Goal: Obtain resource: Obtain resource

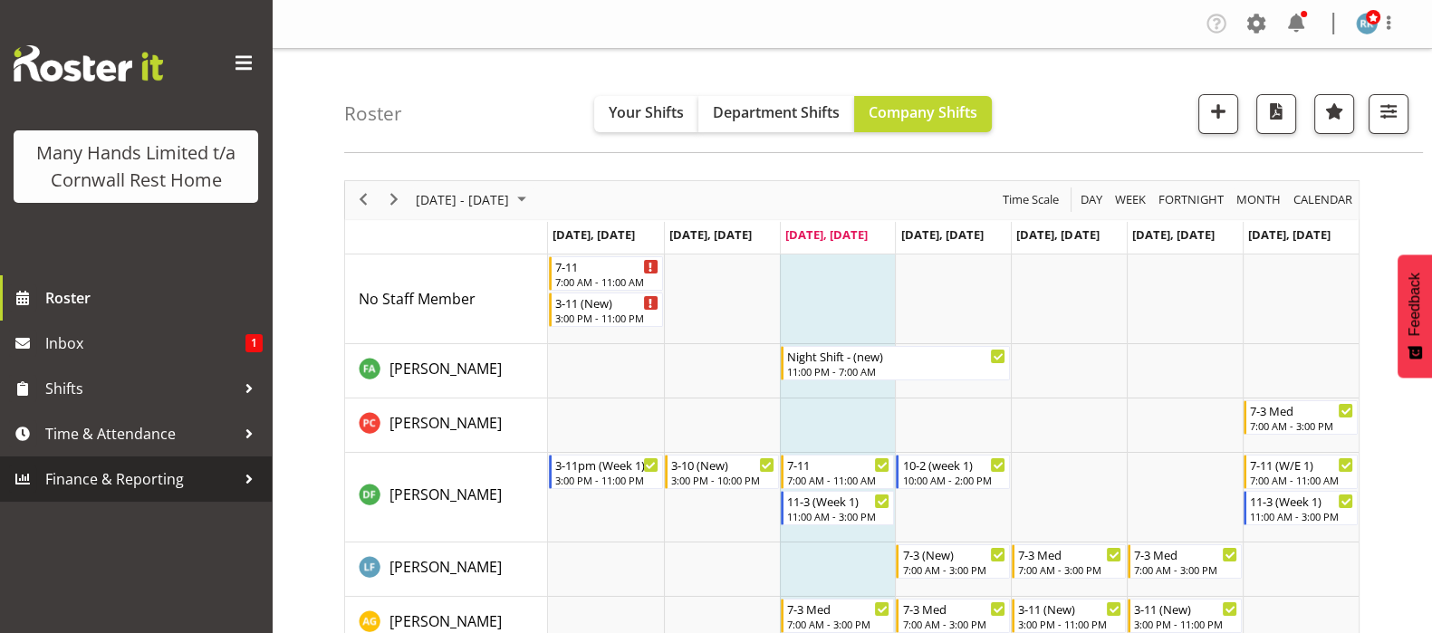
drag, startPoint x: 119, startPoint y: 469, endPoint x: 104, endPoint y: 456, distance: 19.9
click at [119, 471] on span "Finance & Reporting" at bounding box center [140, 479] width 190 height 27
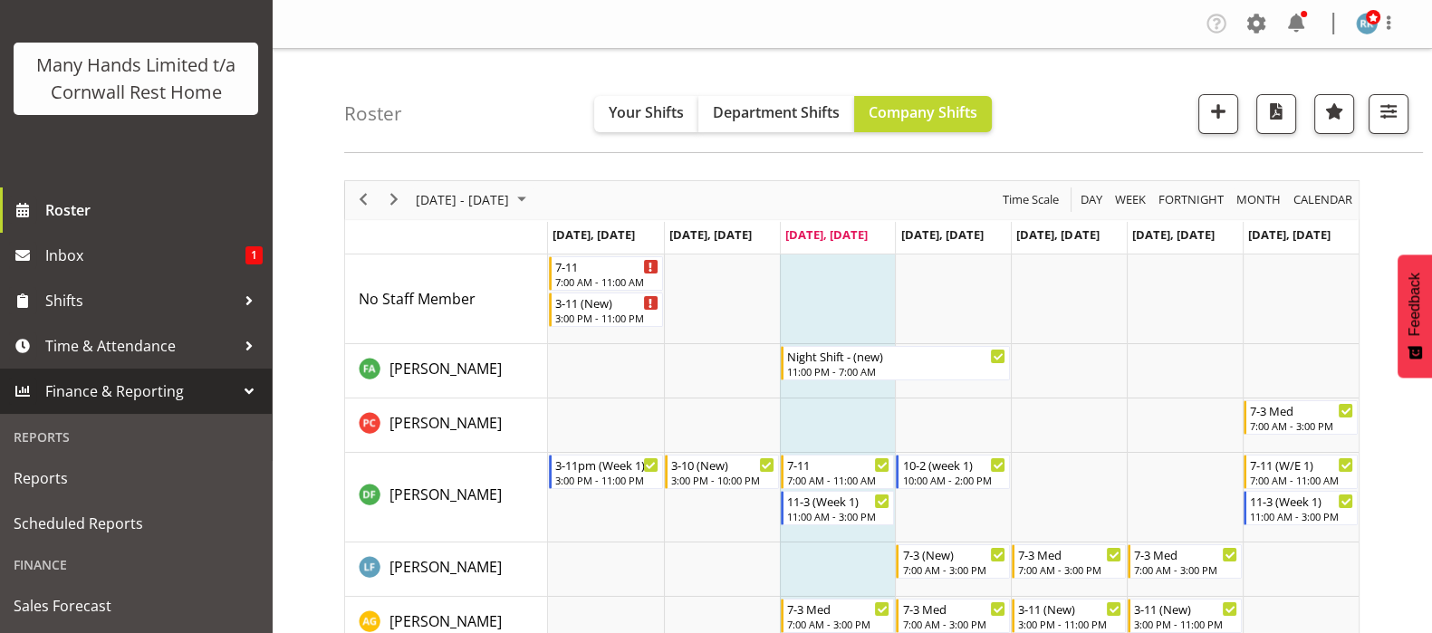
scroll to position [114, 0]
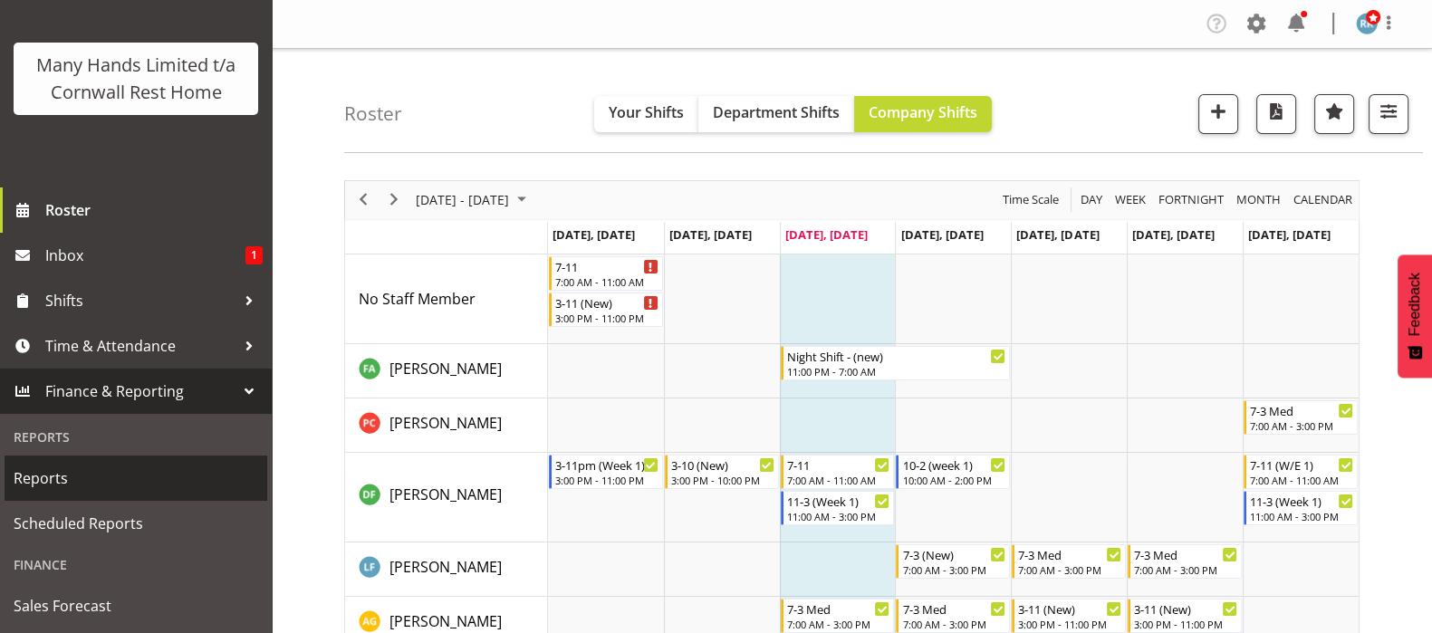
click at [59, 483] on span "Reports" at bounding box center [136, 478] width 245 height 27
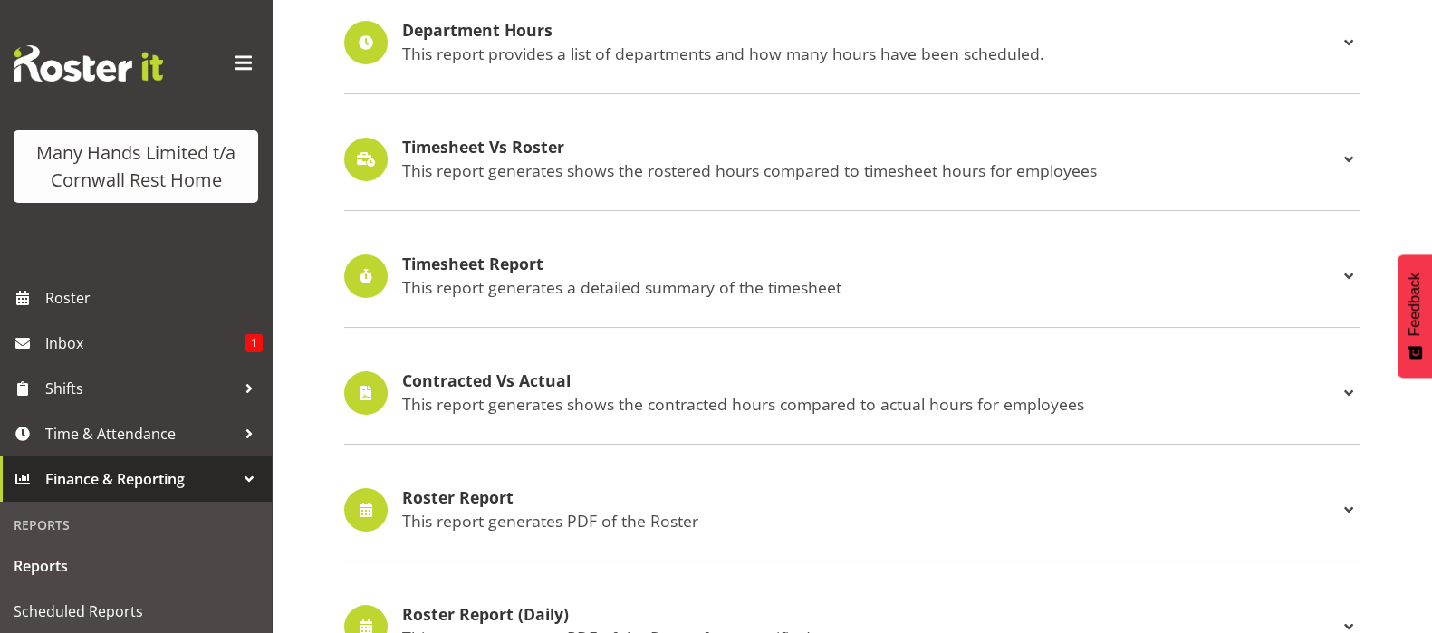
scroll to position [452, 0]
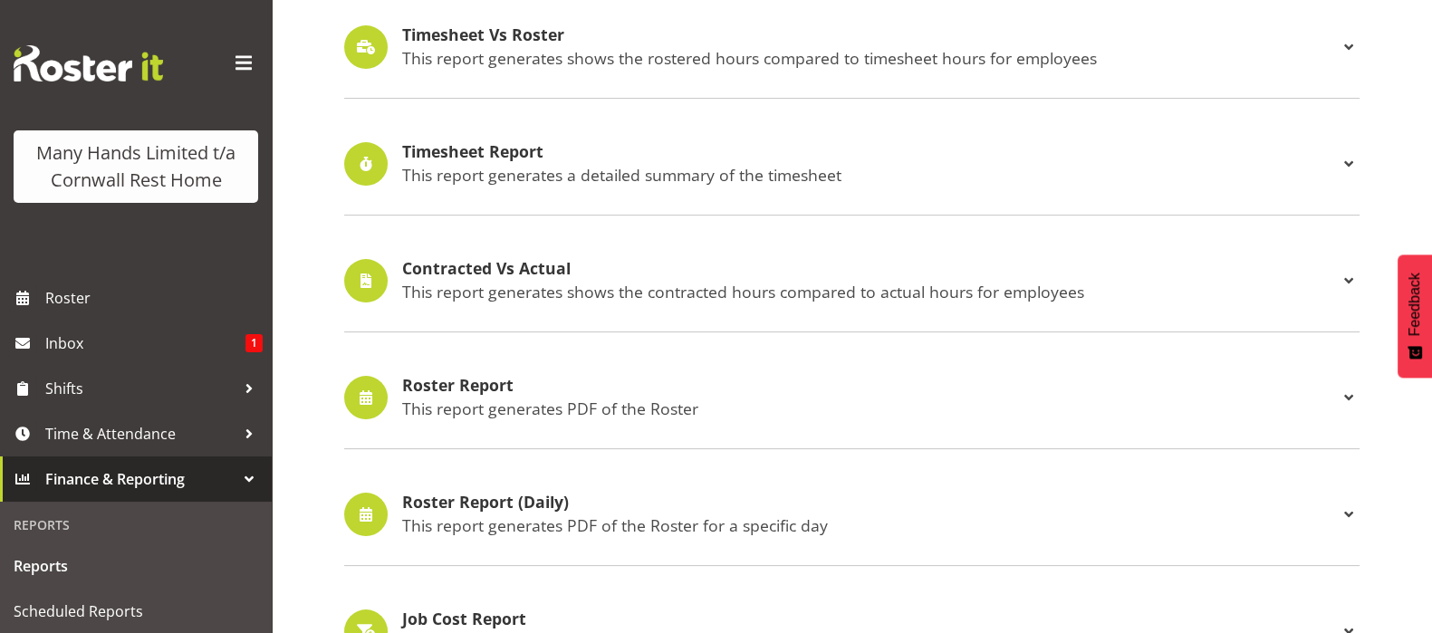
click at [435, 385] on h4 "Roster Report" at bounding box center [870, 386] width 936 height 18
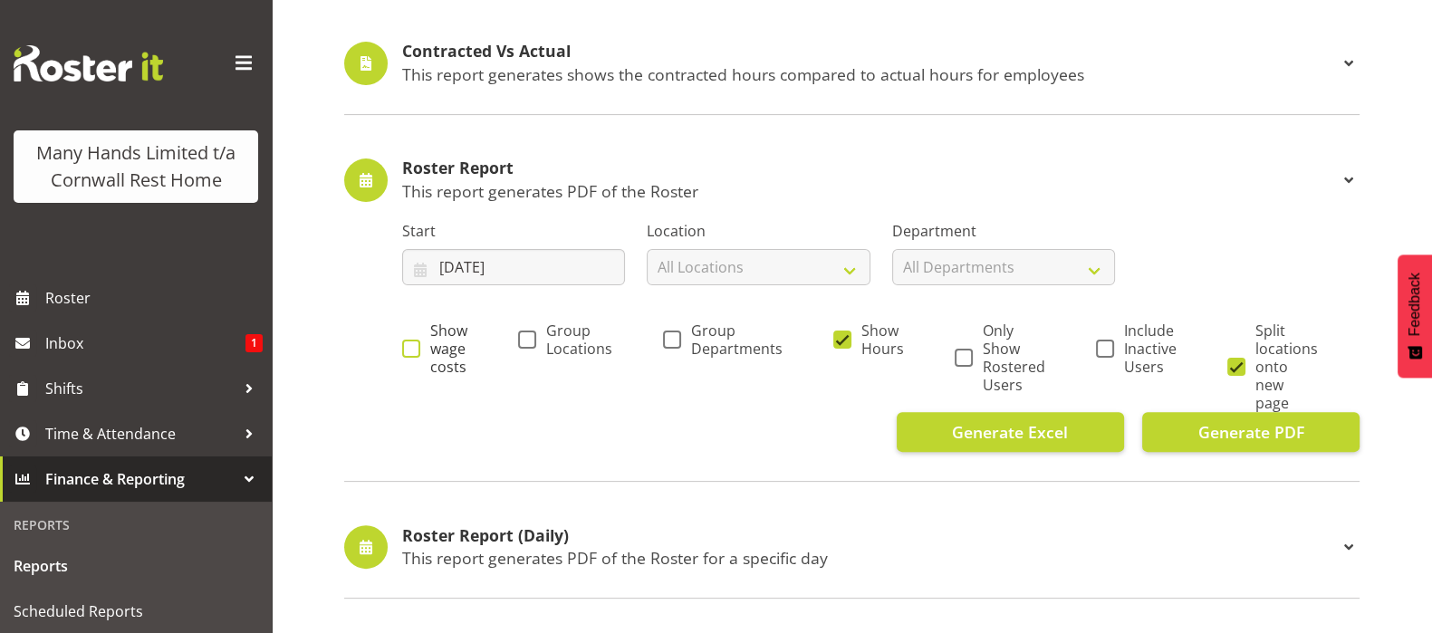
scroll to position [679, 0]
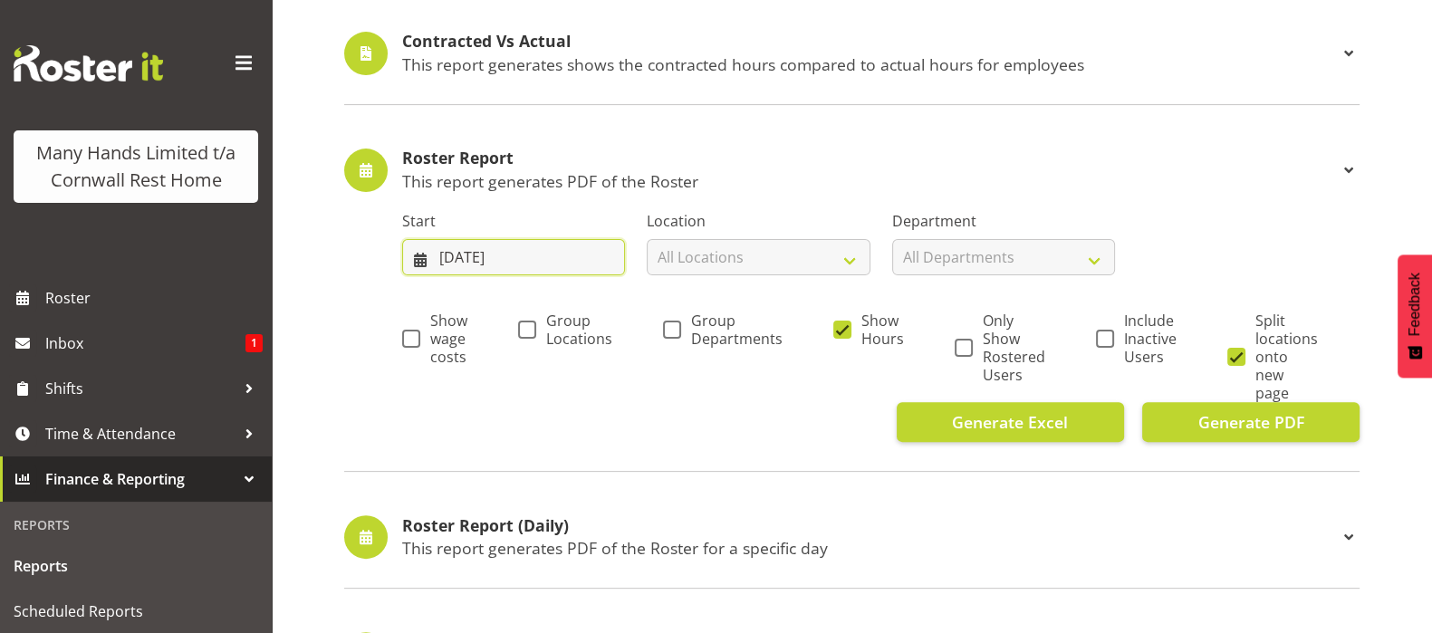
click at [457, 253] on input "13/08/2025" at bounding box center [513, 257] width 223 height 36
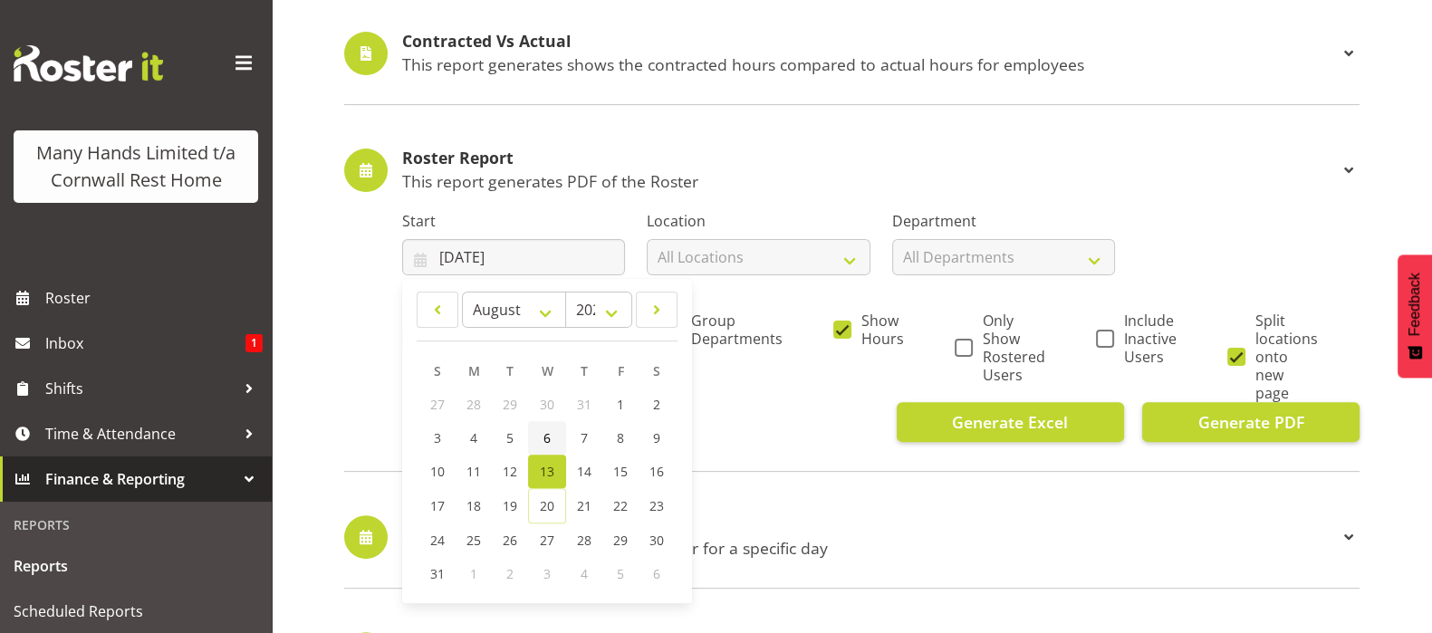
click at [546, 437] on span "6" at bounding box center [547, 437] width 7 height 17
type input "06/08/2025"
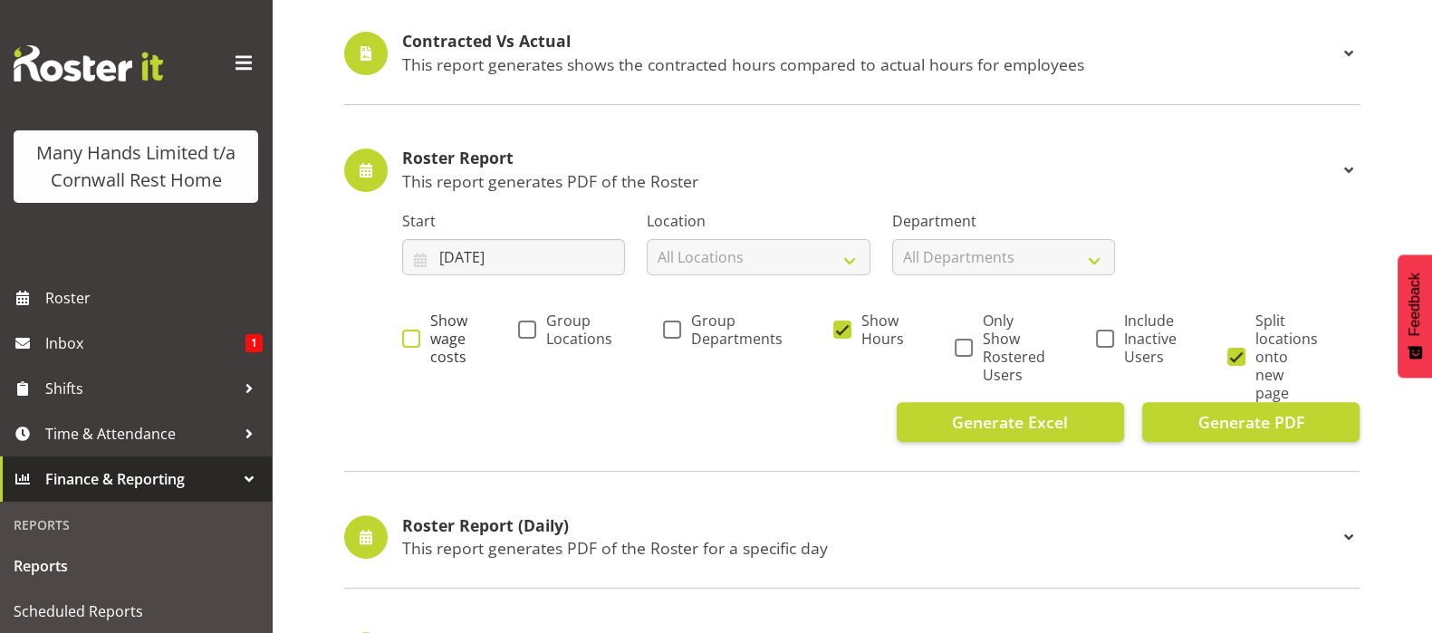
click at [405, 335] on span at bounding box center [411, 339] width 18 height 18
click at [405, 335] on input "Show wage costs" at bounding box center [408, 338] width 12 height 12
checkbox input "true"
click at [1231, 410] on span "Generate PDF" at bounding box center [1251, 422] width 106 height 24
click at [584, 255] on input "06/08/2025" at bounding box center [513, 257] width 223 height 36
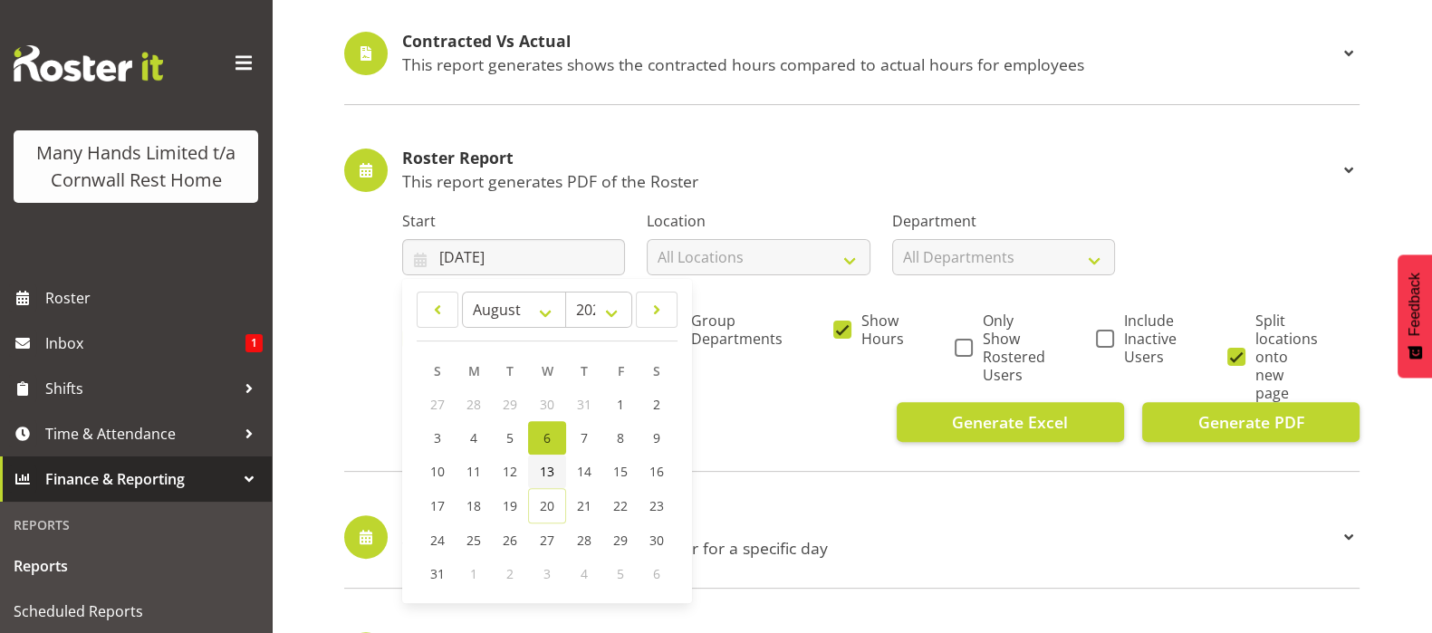
click at [542, 474] on span "13" at bounding box center [547, 471] width 14 height 17
type input "13/08/2025"
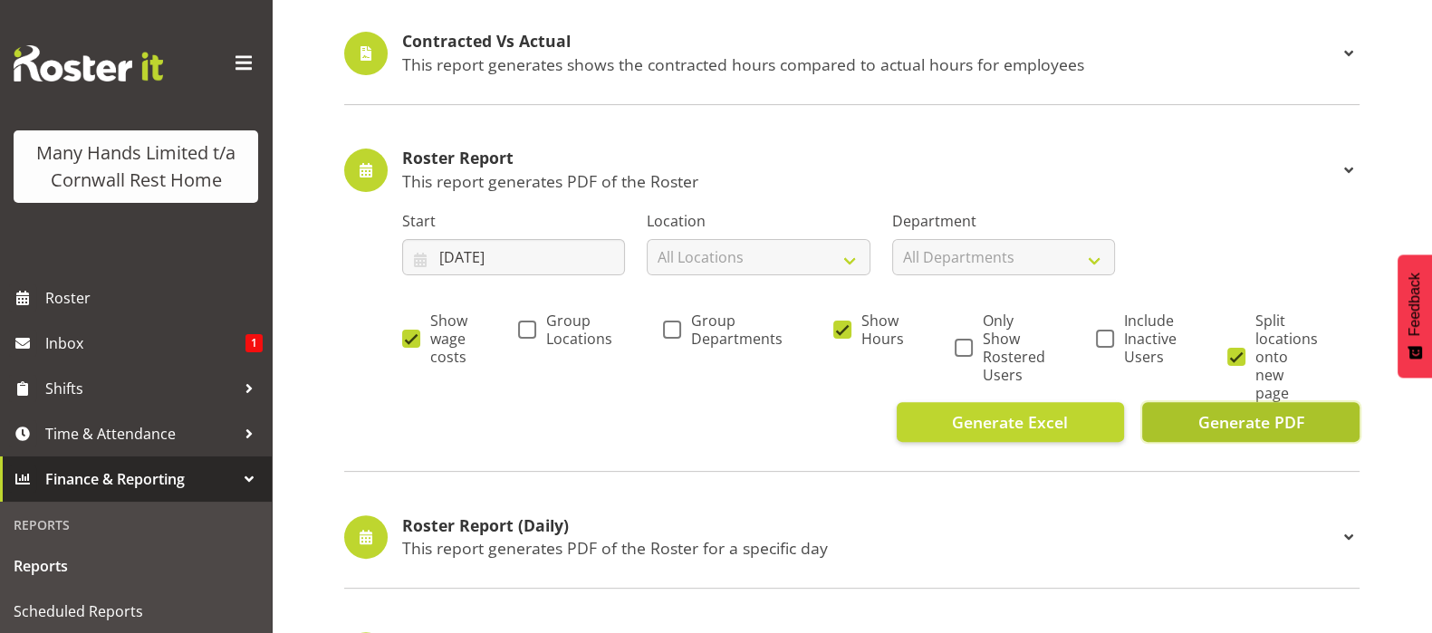
click at [1242, 422] on span "Generate PDF" at bounding box center [1251, 422] width 106 height 24
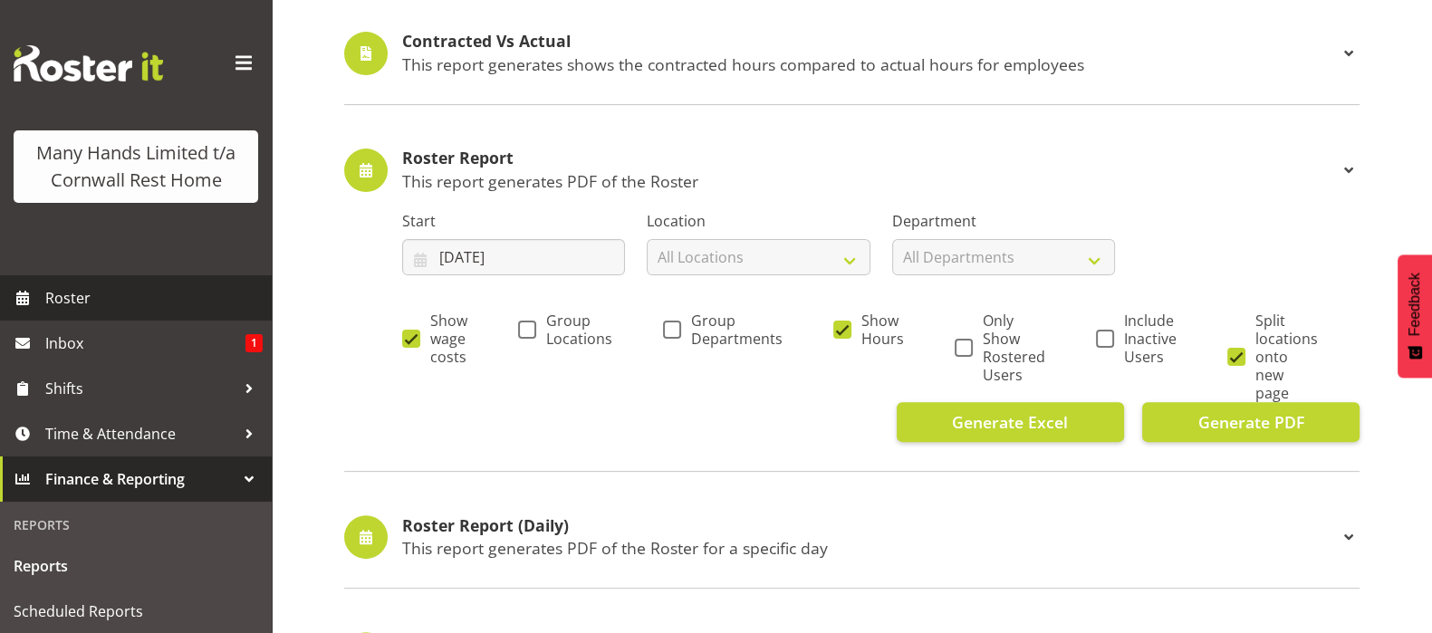
click at [72, 312] on span "Roster" at bounding box center [153, 297] width 217 height 27
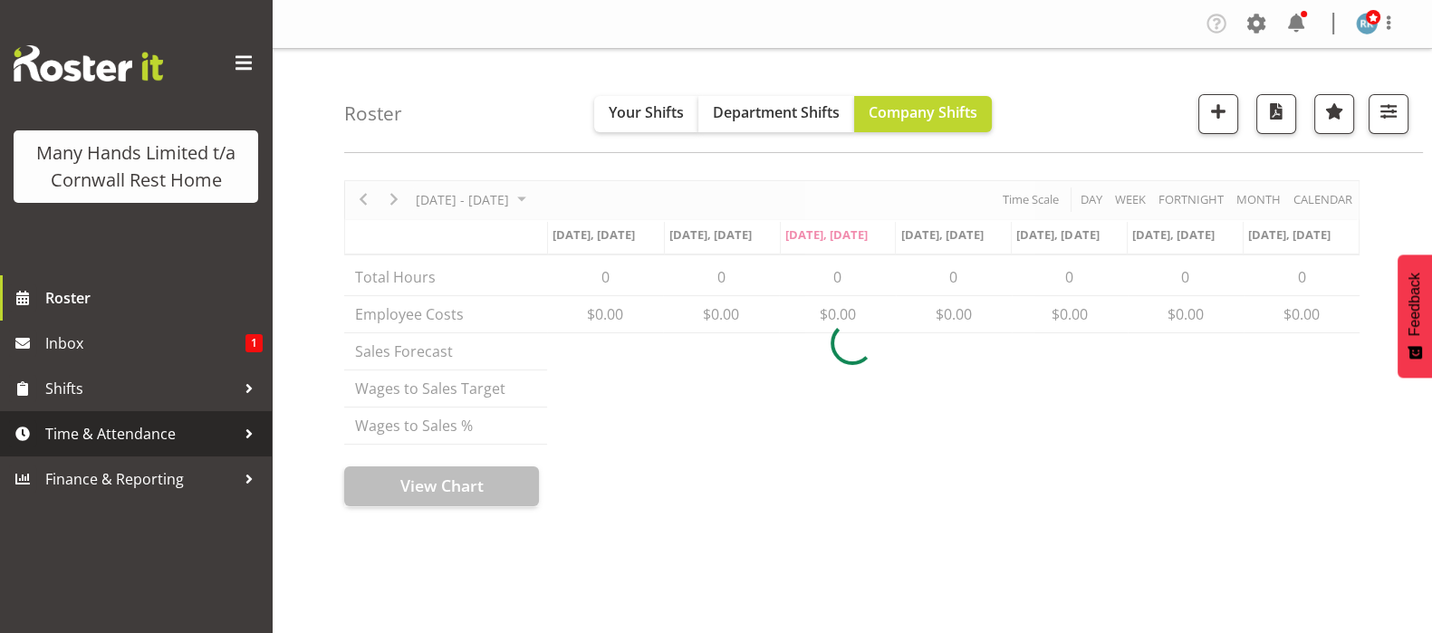
click at [140, 429] on span "Time & Attendance" at bounding box center [140, 433] width 190 height 27
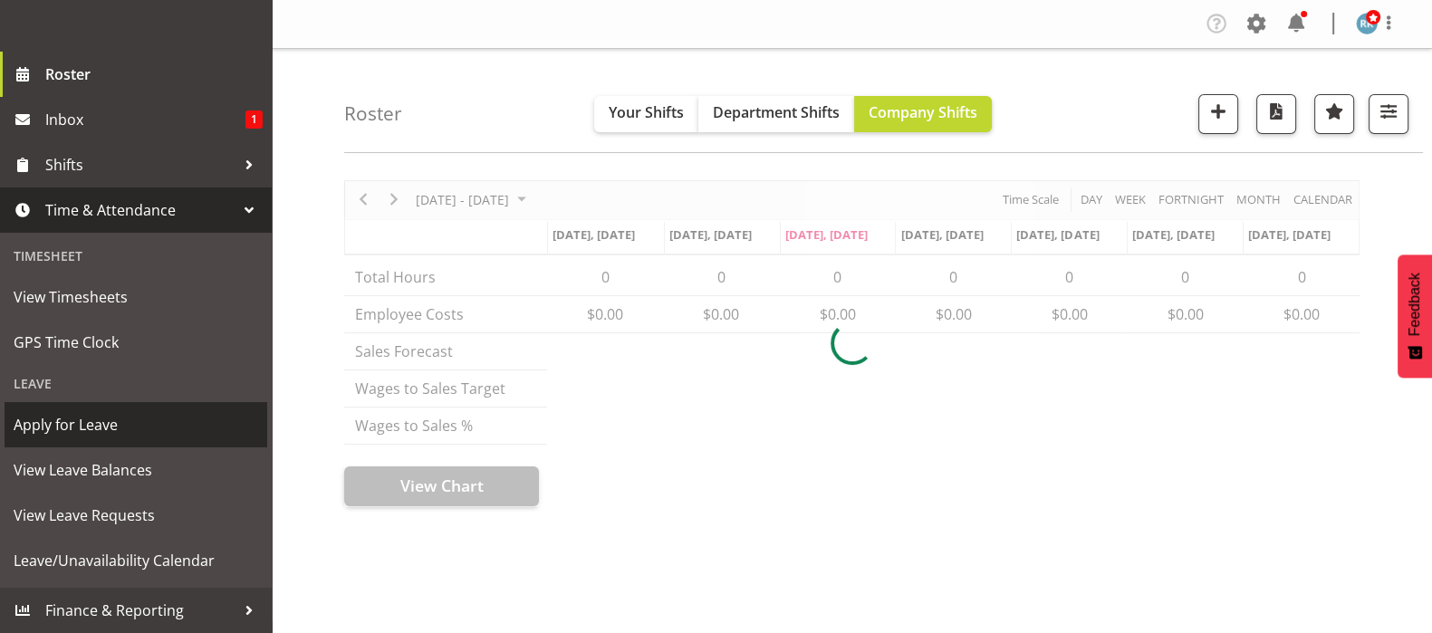
scroll to position [226, 0]
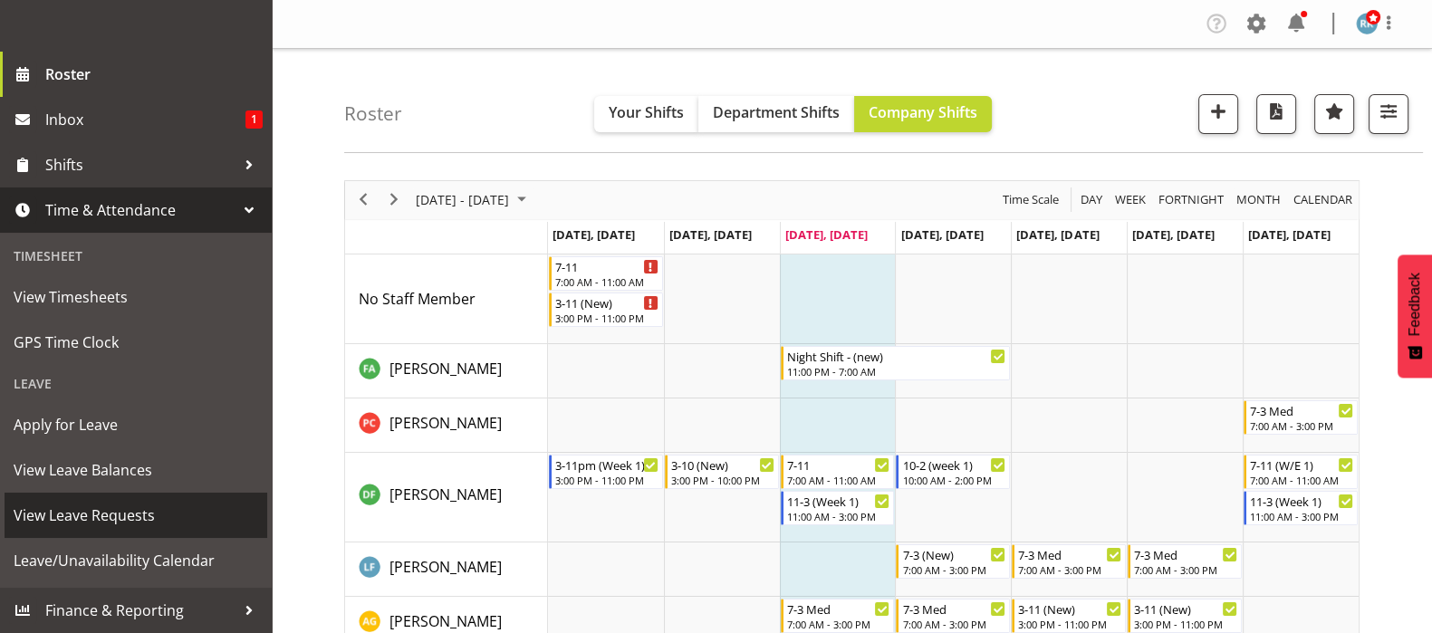
click at [65, 529] on span "View Leave Requests" at bounding box center [136, 515] width 245 height 27
